Goal: Task Accomplishment & Management: Complete application form

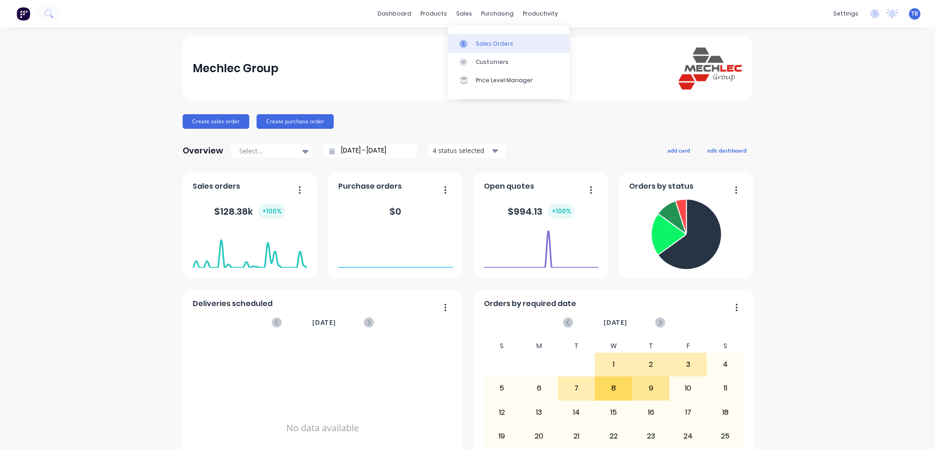
click at [486, 48] on link "Sales Orders" at bounding box center [508, 43] width 121 height 18
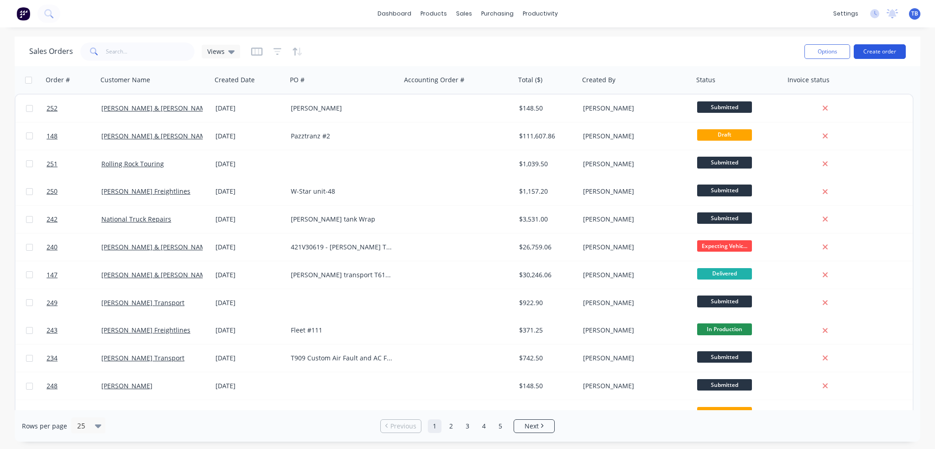
click at [885, 51] on button "Create order" at bounding box center [880, 51] width 52 height 15
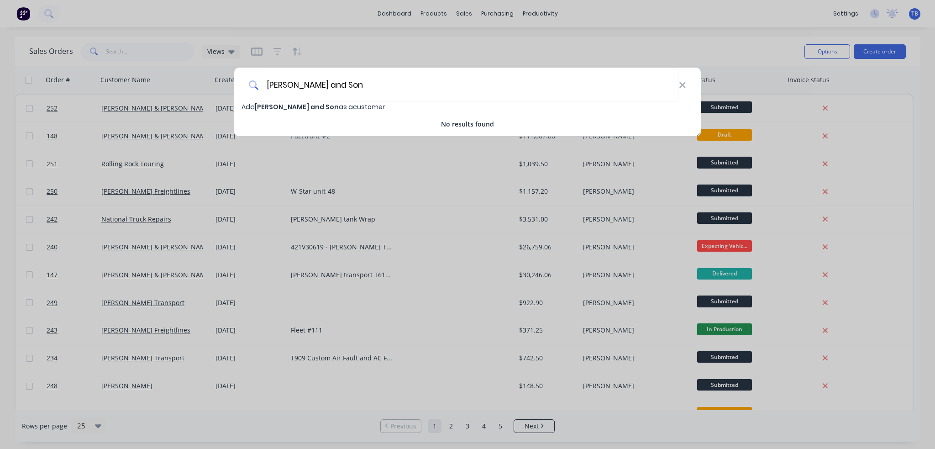
type input "[PERSON_NAME] and Son"
click at [283, 105] on span "[PERSON_NAME] and Son" at bounding box center [297, 106] width 84 height 9
select select "AU"
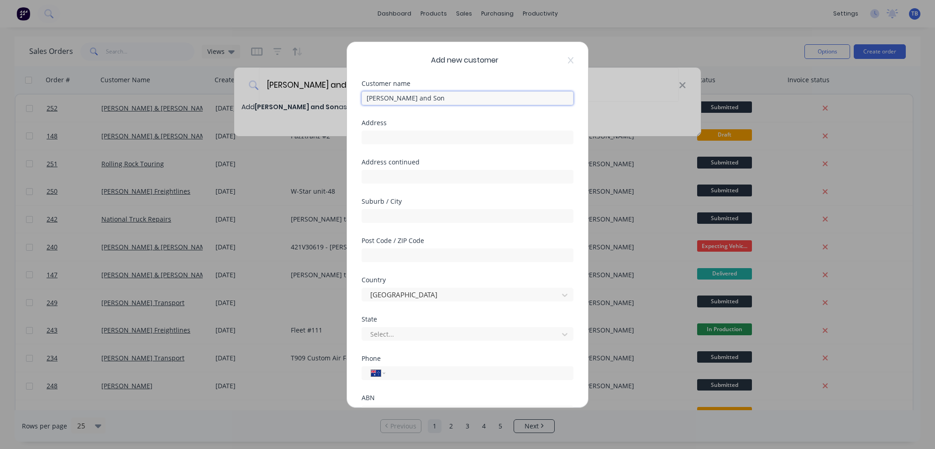
click at [451, 98] on input "[PERSON_NAME] and Son" at bounding box center [468, 98] width 212 height 14
type input "[PERSON_NAME] and Son Transport"
click at [413, 374] on input "tel" at bounding box center [478, 373] width 172 height 11
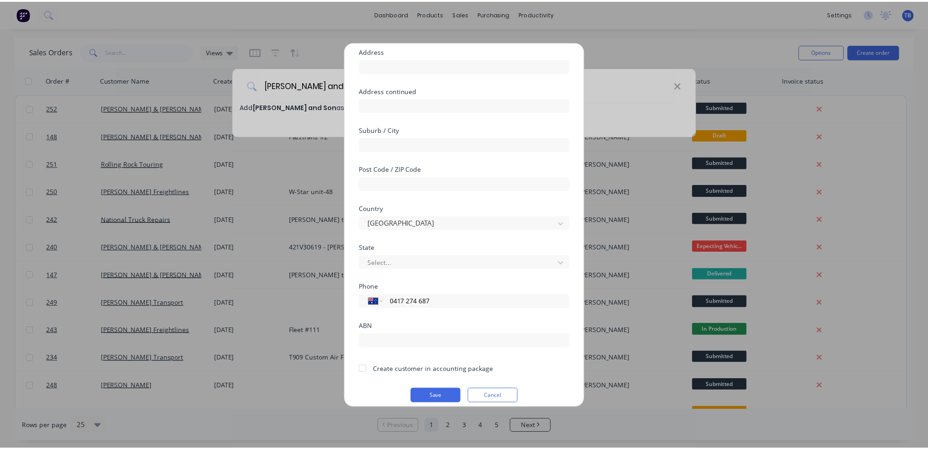
scroll to position [80, 0]
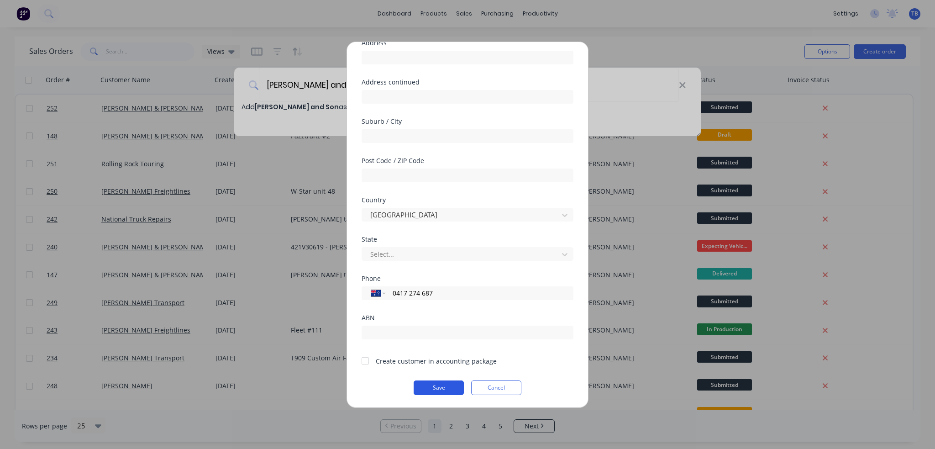
type input "0417 274 687"
click at [422, 390] on button "Save" at bounding box center [439, 387] width 50 height 15
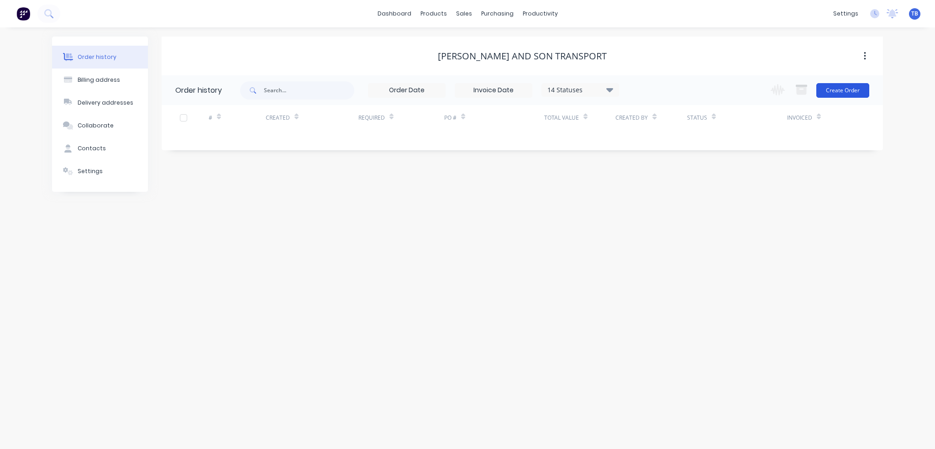
click at [847, 89] on button "Create Order" at bounding box center [842, 90] width 53 height 15
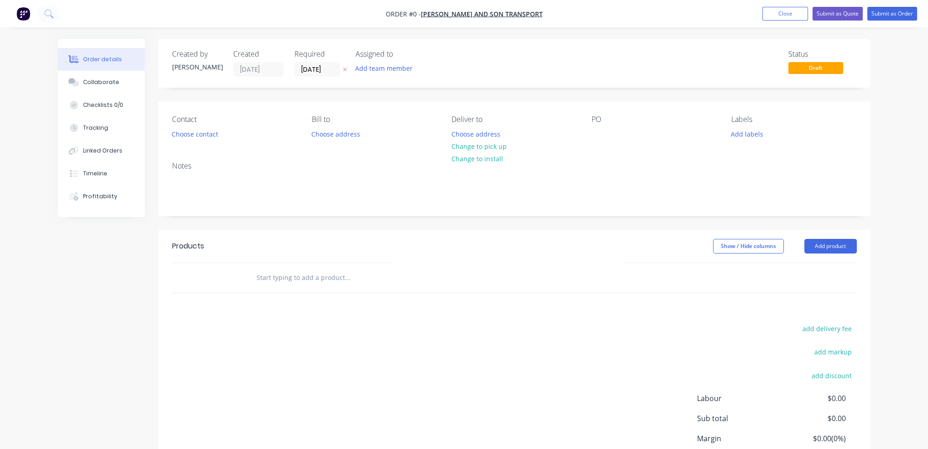
drag, startPoint x: 619, startPoint y: 126, endPoint x: 609, endPoint y: 132, distance: 12.3
click at [619, 126] on div "PO" at bounding box center [654, 128] width 125 height 26
click at [605, 137] on div at bounding box center [599, 133] width 15 height 13
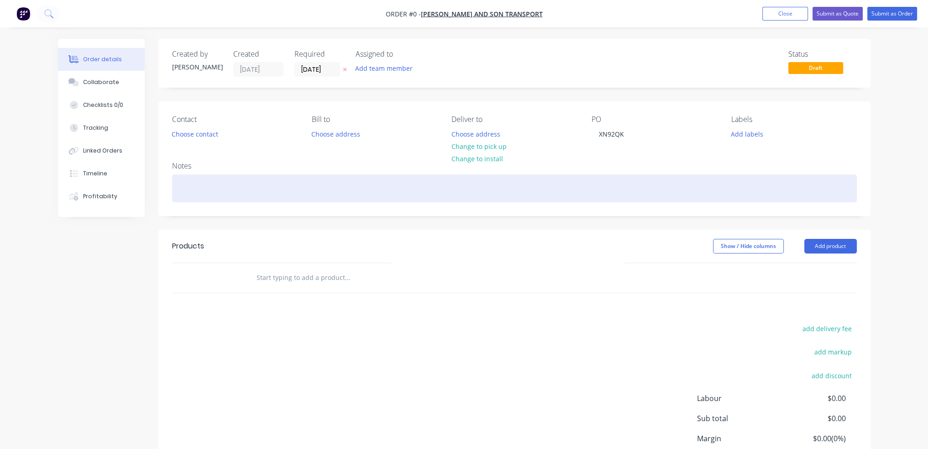
click at [232, 183] on div "Order details Collaborate Checklists 0/0 Tracking Linked Orders Timeline Profit…" at bounding box center [464, 282] width 831 height 487
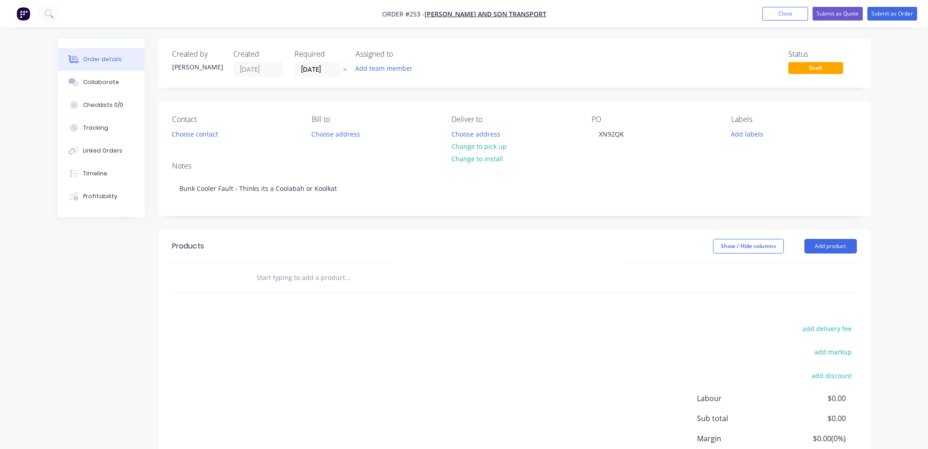
click at [284, 289] on div at bounding box center [409, 278] width 329 height 30
click at [290, 284] on input "text" at bounding box center [347, 277] width 183 height 18
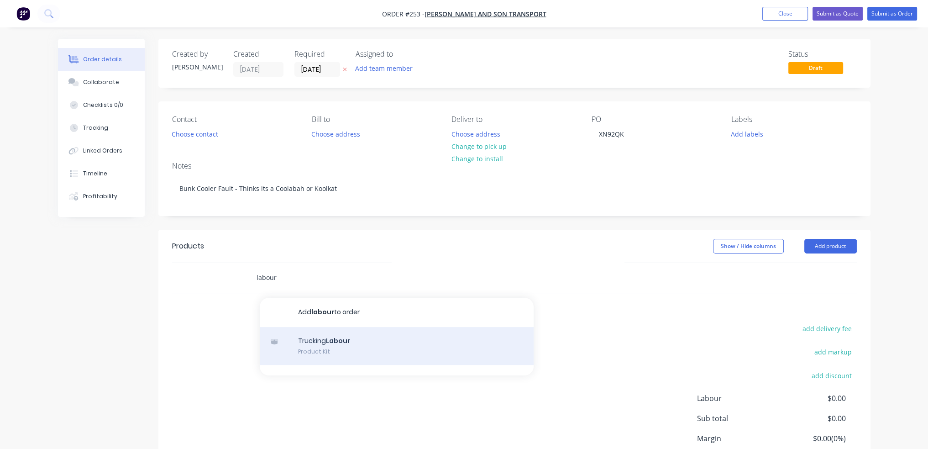
type input "labour"
click at [341, 338] on div "Trucking Labour Product Kit" at bounding box center [397, 346] width 274 height 38
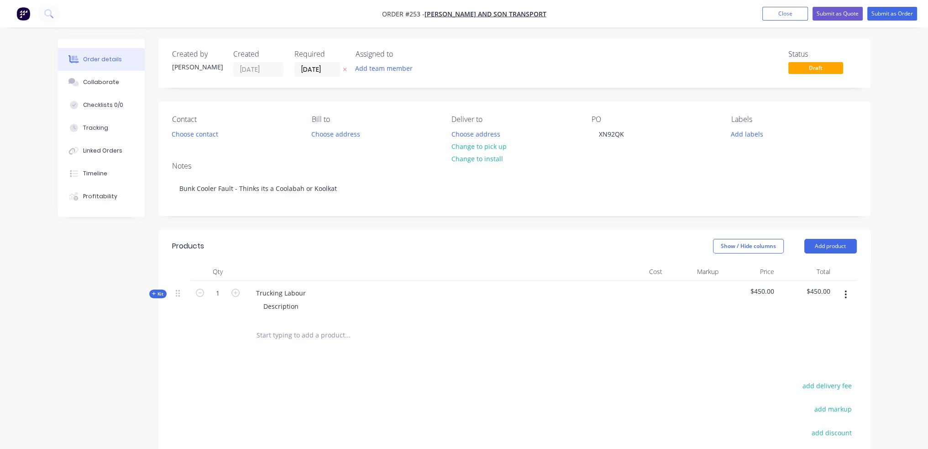
click at [159, 289] on button "Kit" at bounding box center [157, 293] width 17 height 9
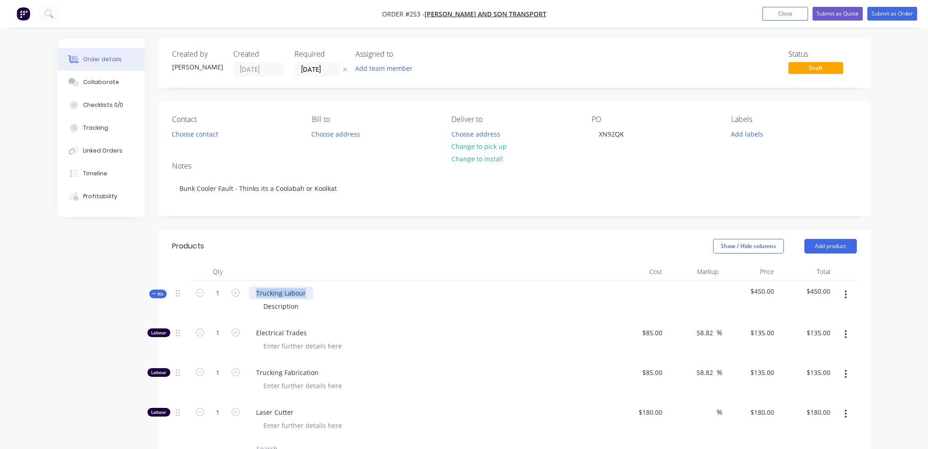
drag, startPoint x: 305, startPoint y: 293, endPoint x: -95, endPoint y: 279, distance: 400.6
click at [0, 279] on html "Order #253 - [PERSON_NAME] and Son Transport Add product Close Submit as Quote …" at bounding box center [464, 360] width 928 height 721
click at [279, 307] on div "Description" at bounding box center [281, 306] width 50 height 13
drag, startPoint x: 304, startPoint y: 307, endPoint x: 134, endPoint y: 308, distance: 170.3
click at [134, 308] on div "Created by [PERSON_NAME] Created [DATE] Required [DATE] Assigned to Add team me…" at bounding box center [464, 380] width 813 height 682
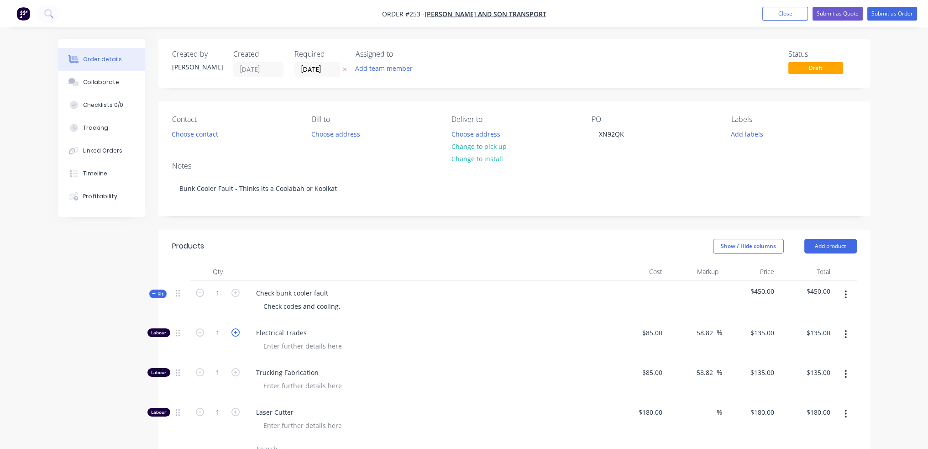
click at [236, 331] on icon "button" at bounding box center [235, 332] width 8 height 8
type input "2"
type input "$270.00"
click at [236, 331] on icon "button" at bounding box center [235, 332] width 8 height 8
type input "3"
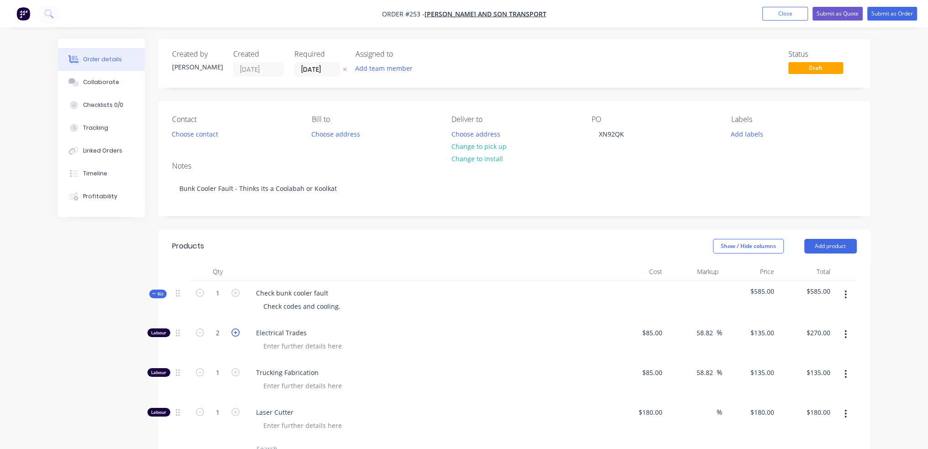
type input "$405.00"
click at [236, 331] on icon "button" at bounding box center [235, 332] width 8 height 8
type input "4"
type input "$540.00"
click at [846, 369] on icon "button" at bounding box center [846, 374] width 2 height 10
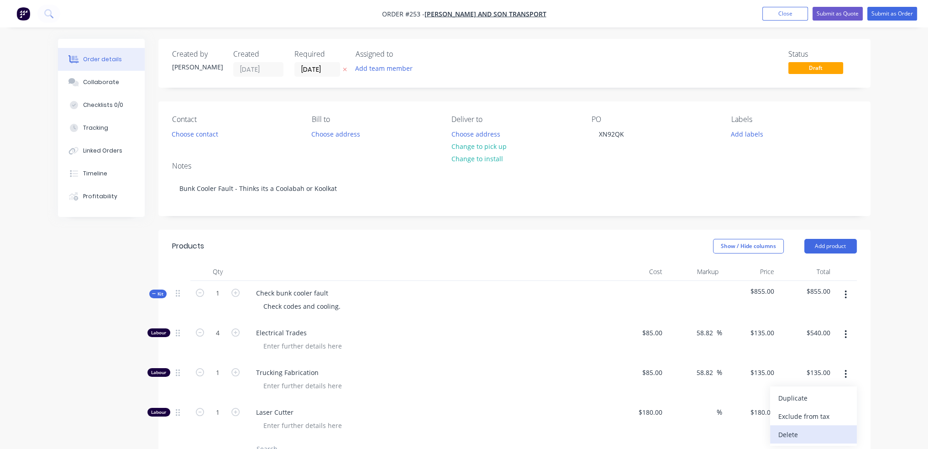
click at [810, 431] on div "Delete" at bounding box center [813, 434] width 70 height 13
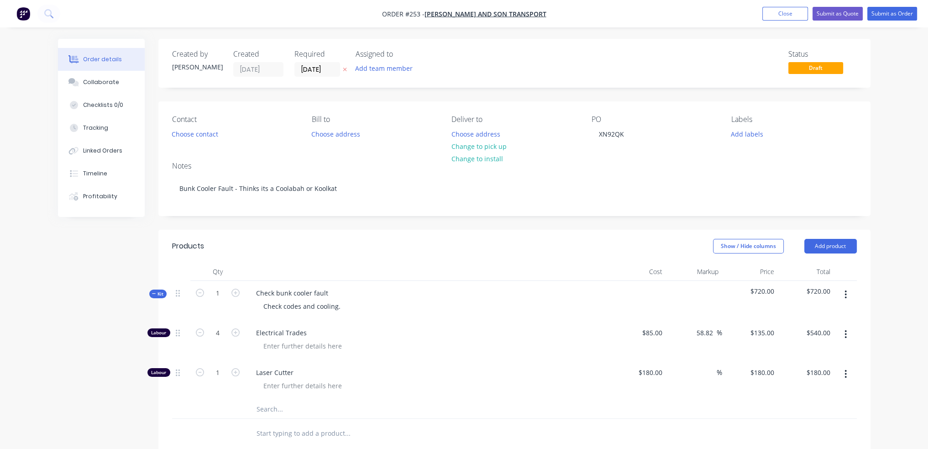
click at [845, 374] on icon "button" at bounding box center [846, 374] width 2 height 10
click at [802, 431] on div "Delete" at bounding box center [813, 434] width 70 height 13
click at [307, 66] on input "[DATE]" at bounding box center [317, 70] width 45 height 14
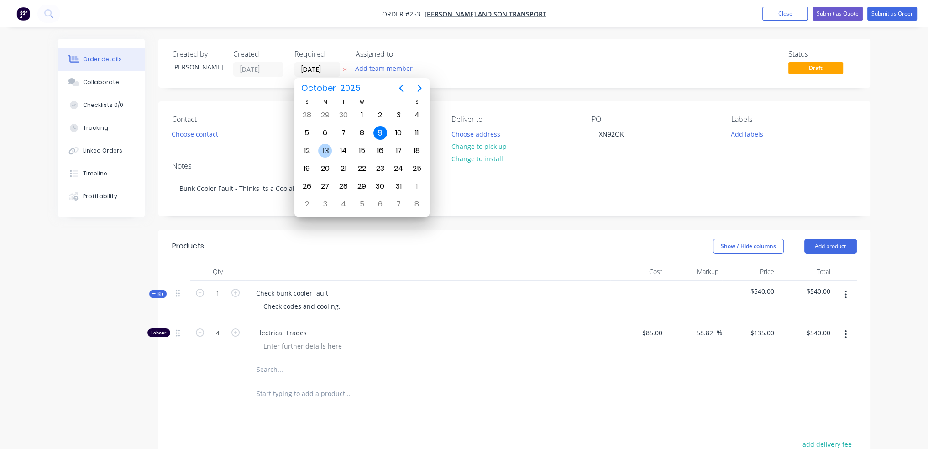
click at [328, 147] on div "13" at bounding box center [325, 151] width 14 height 14
type input "[DATE]"
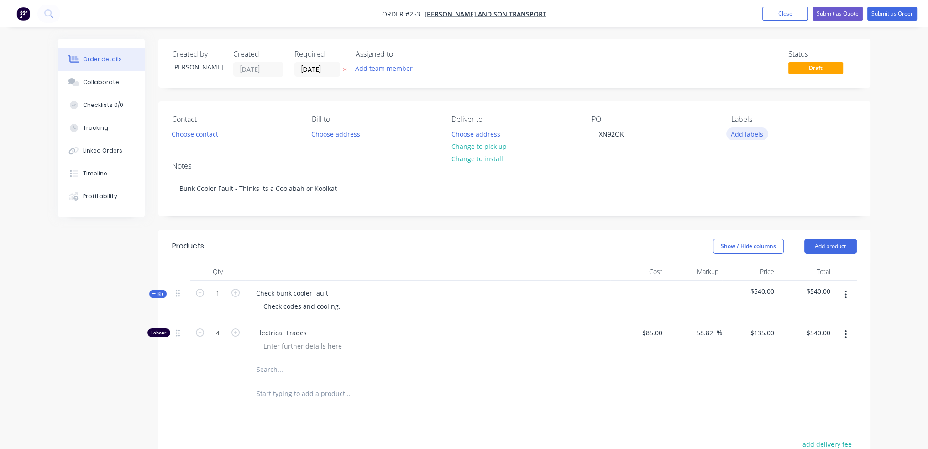
click at [763, 131] on button "Add labels" at bounding box center [747, 133] width 42 height 12
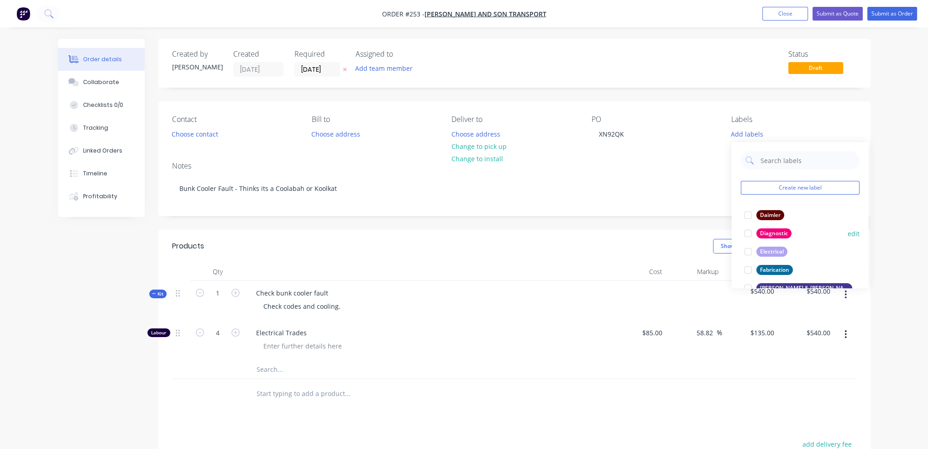
click at [778, 232] on div "Diagnostic" at bounding box center [773, 233] width 35 height 10
click at [776, 244] on div "Electrical" at bounding box center [771, 247] width 31 height 10
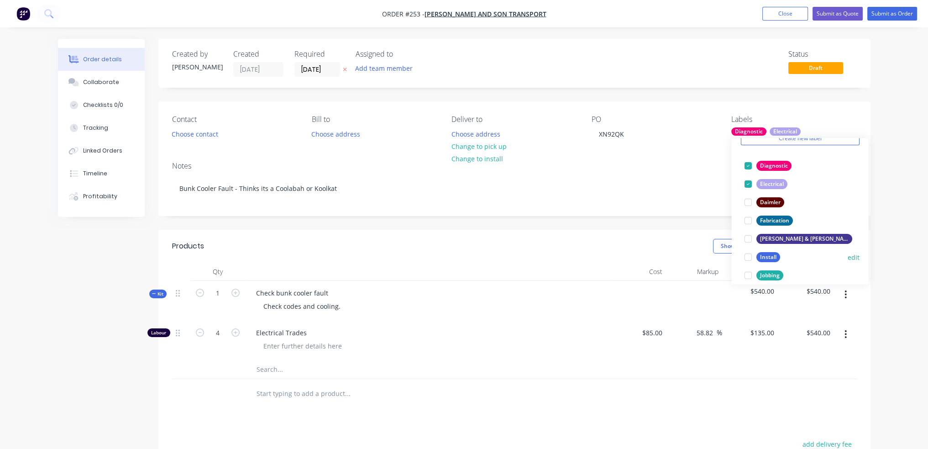
scroll to position [46, 0]
click at [696, 222] on div "Created by [PERSON_NAME] Created [DATE] Required [DATE] Assigned to Add team me…" at bounding box center [514, 333] width 712 height 589
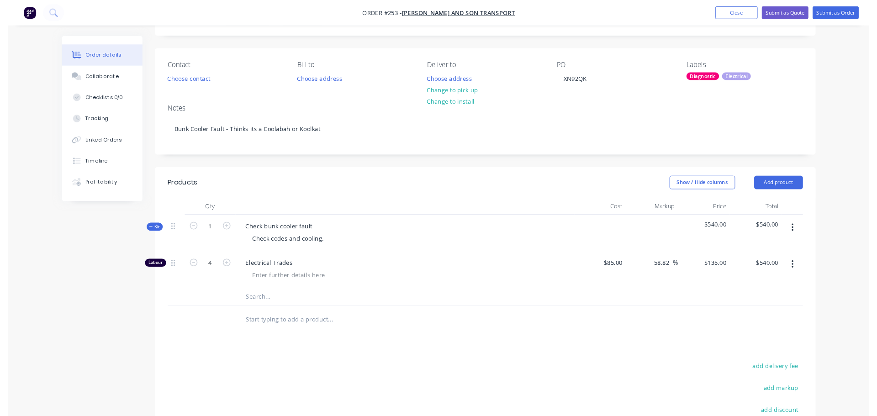
scroll to position [0, 0]
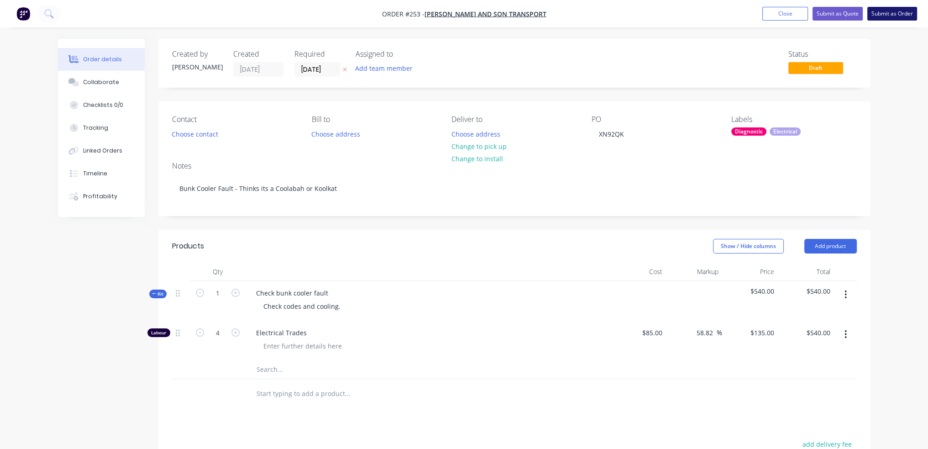
click at [899, 15] on button "Submit as Order" at bounding box center [892, 14] width 50 height 14
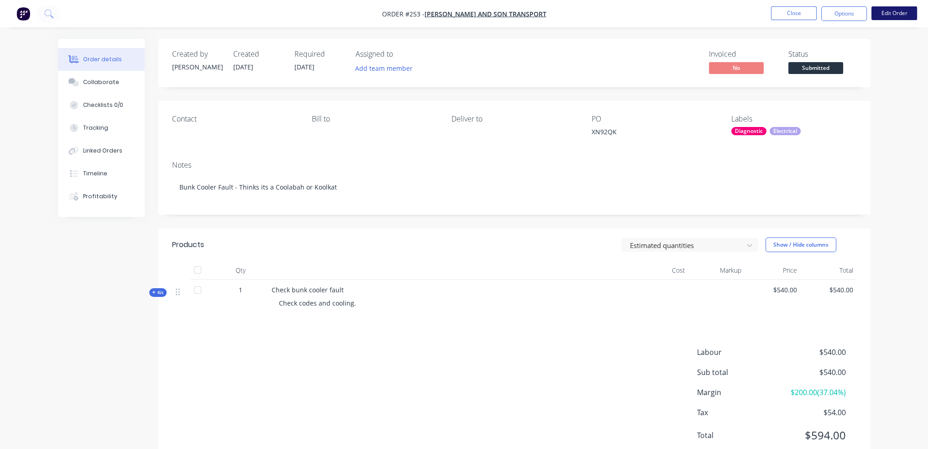
click at [892, 17] on button "Edit Order" at bounding box center [895, 13] width 46 height 14
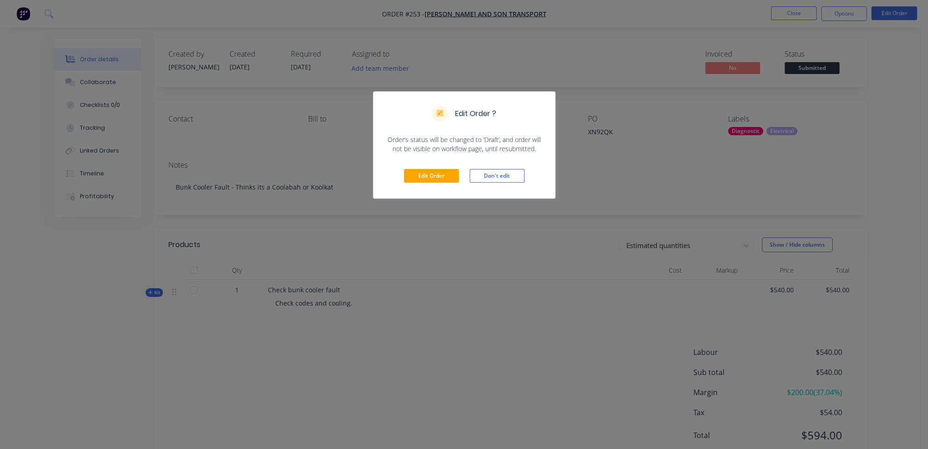
click at [879, 36] on div "Edit Order ? Order’s status will be changed to ‘Draft’, and order will not be v…" at bounding box center [464, 224] width 928 height 449
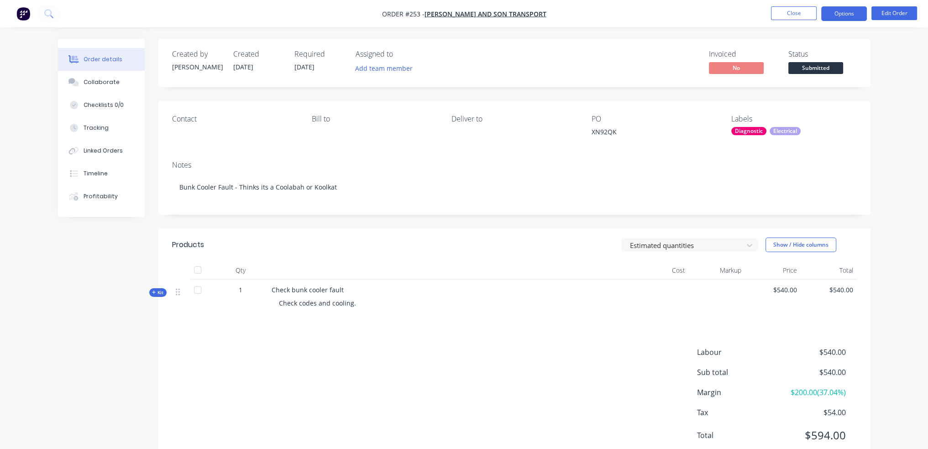
click at [842, 12] on button "Options" at bounding box center [844, 13] width 46 height 15
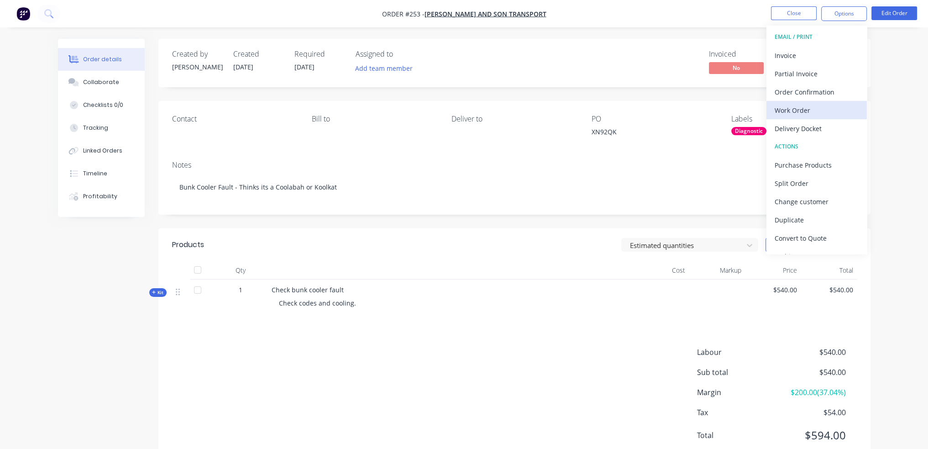
click at [843, 108] on div "Work Order" at bounding box center [817, 110] width 84 height 13
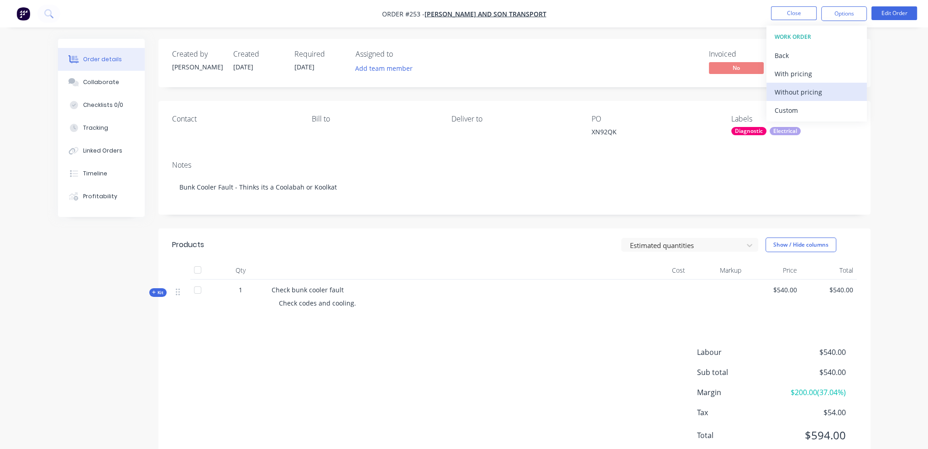
click at [829, 87] on div "Without pricing" at bounding box center [817, 91] width 84 height 13
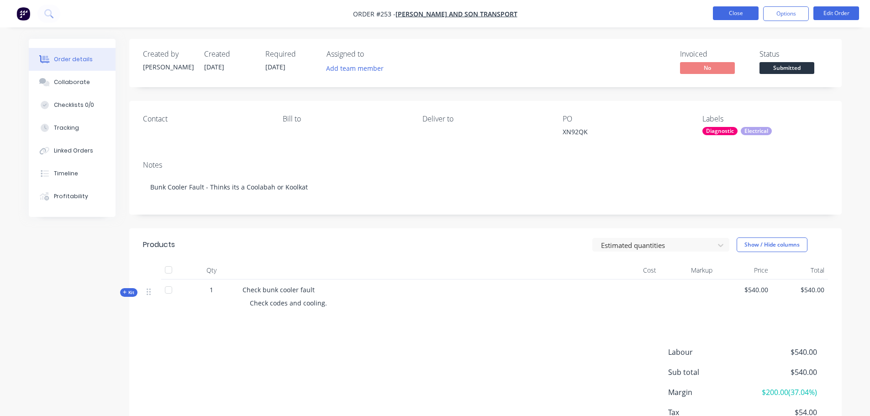
click at [738, 9] on button "Close" at bounding box center [736, 13] width 46 height 14
